Goal: Find specific page/section: Find specific page/section

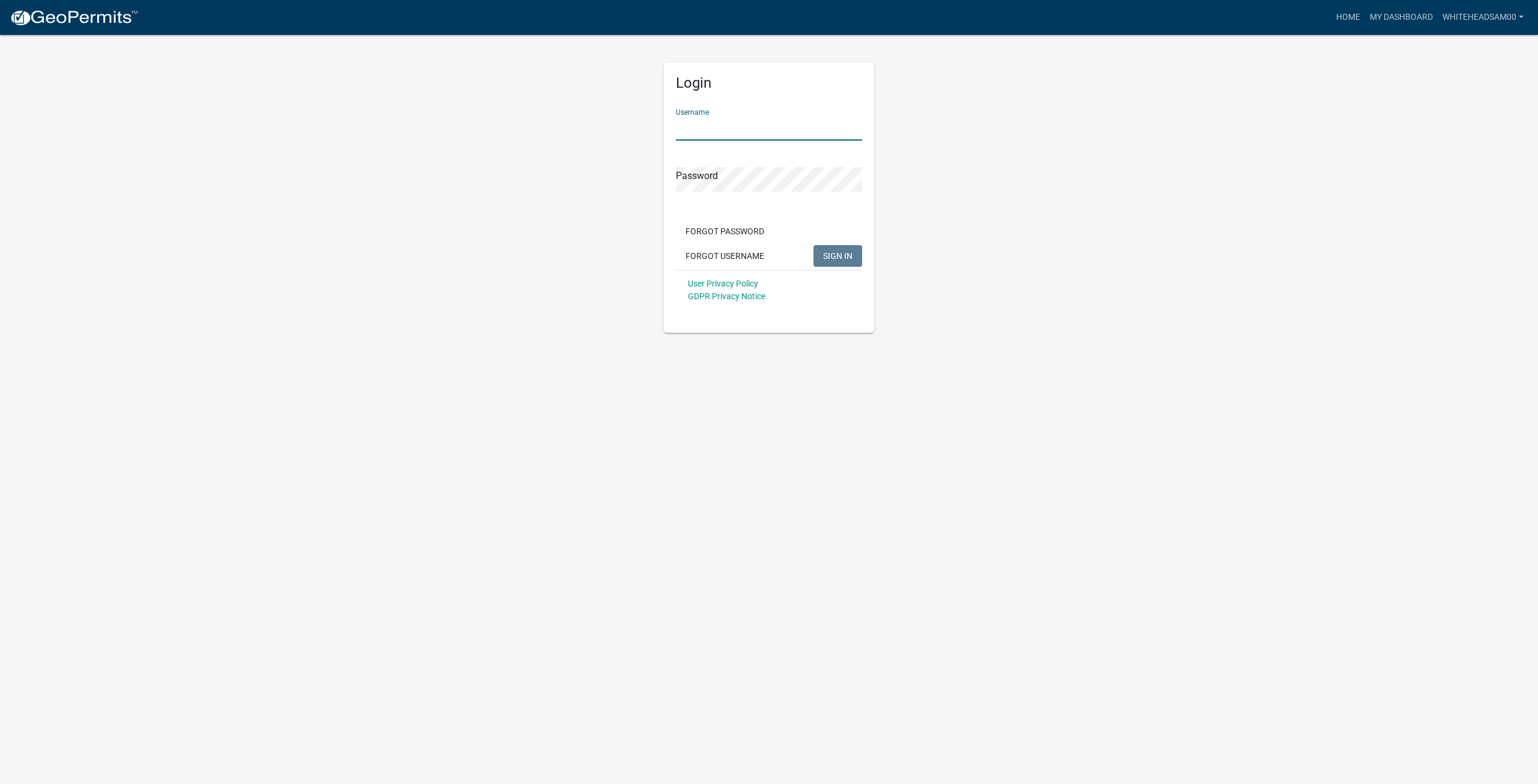
click at [751, 123] on input "Username" at bounding box center [769, 128] width 186 height 25
type input "Whiteheadsam00"
click at [814, 245] on button "SIGN IN" at bounding box center [838, 256] width 49 height 22
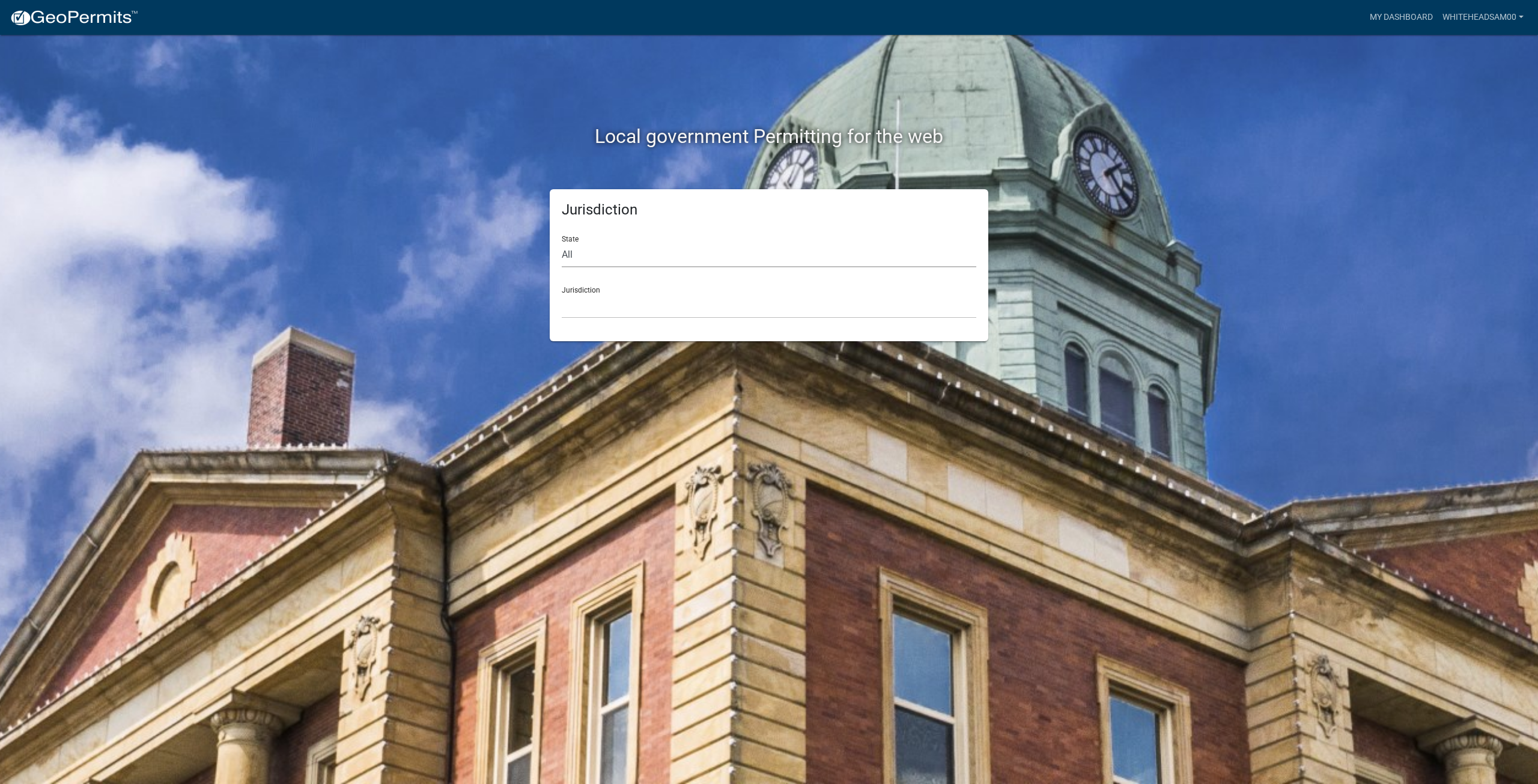
click at [675, 255] on select "All [US_STATE] [US_STATE] [US_STATE] [US_STATE] [US_STATE] [US_STATE] [US_STATE…" at bounding box center [769, 255] width 415 height 25
click at [648, 256] on select "All [US_STATE] [US_STATE] [US_STATE] [US_STATE] [US_STATE] [US_STATE] [US_STATE…" at bounding box center [769, 255] width 415 height 25
select select "[US_STATE]"
click at [562, 242] on select "All [US_STATE] [US_STATE] [US_STATE] [US_STATE] [US_STATE] [US_STATE] [US_STATE…" at bounding box center [769, 255] width 415 height 25
click at [646, 314] on select "City of [GEOGRAPHIC_DATA], [US_STATE] City of [GEOGRAPHIC_DATA], [US_STATE] Cit…" at bounding box center [769, 306] width 415 height 25
